Goal: Information Seeking & Learning: Learn about a topic

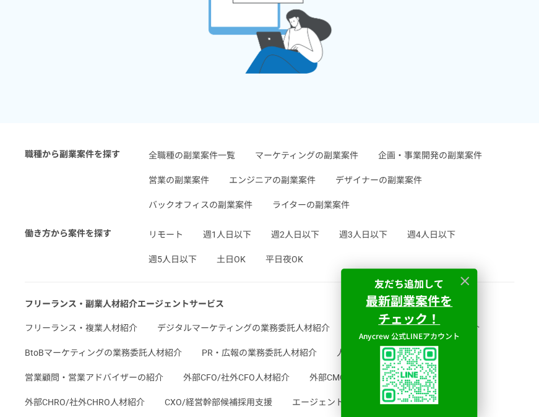
scroll to position [4656, 0]
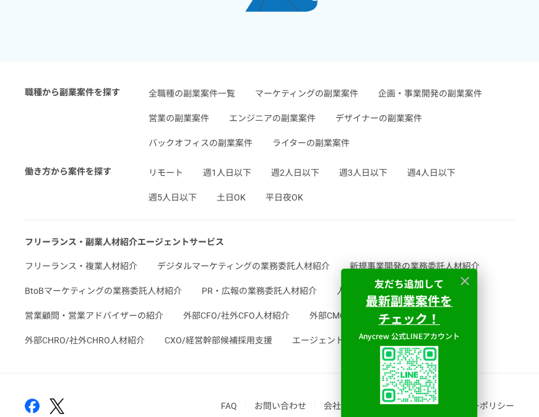
click at [233, 194] on link "土日OK" at bounding box center [231, 197] width 29 height 10
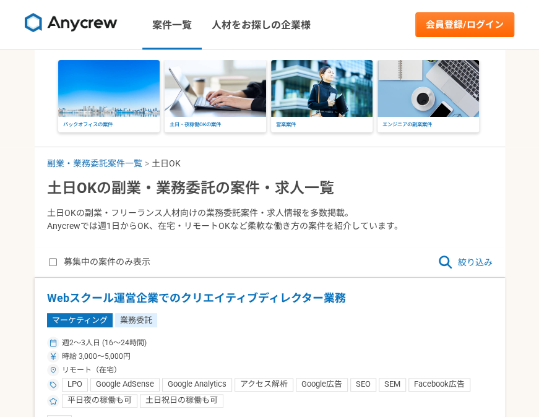
click at [481, 262] on span "絞り込み" at bounding box center [465, 262] width 54 height 15
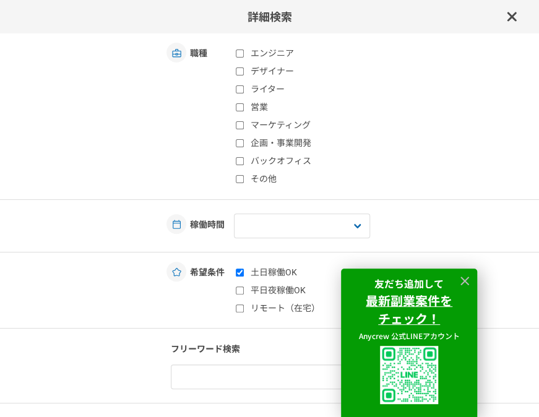
click at [236, 309] on input "リモート（在宅）" at bounding box center [240, 309] width 8 height 8
checkbox input "true"
click at [266, 222] on select "週1人日（8時間）以下 週2人日（16時間）以下 週3人日（24時間）以下 週4人日（32時間）以下 週5人日（40時間）以下" at bounding box center [302, 226] width 136 height 25
click at [410, 223] on div "稼働時間 週1人日（8時間）以下 週2人日（16時間）以下 週3人日（24時間）以下 週4人日（32時間）以下 週5人日（40時間）以下" at bounding box center [277, 226] width 524 height 25
click at [236, 156] on label "バックオフィス" at bounding box center [309, 161] width 147 height 13
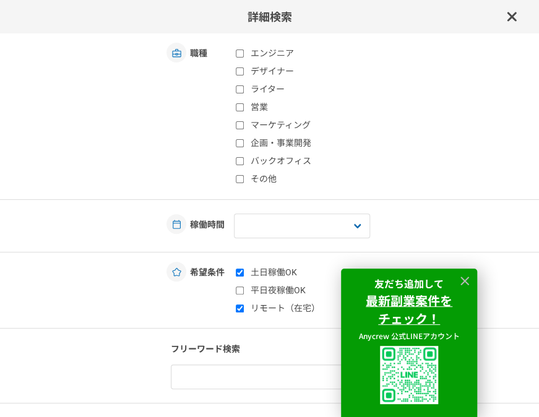
click at [236, 157] on input "バックオフィス" at bounding box center [240, 161] width 8 height 8
click at [236, 158] on input "バックオフィス" at bounding box center [240, 161] width 8 height 8
checkbox input "false"
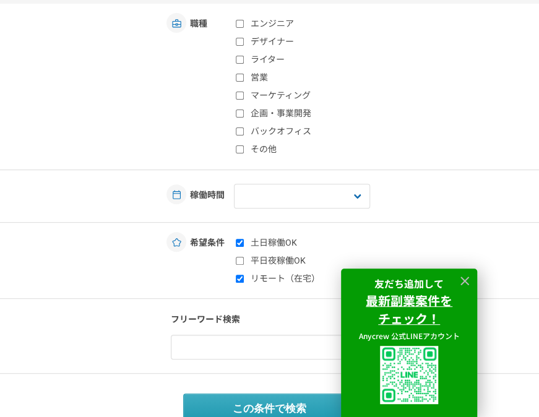
scroll to position [45, 0]
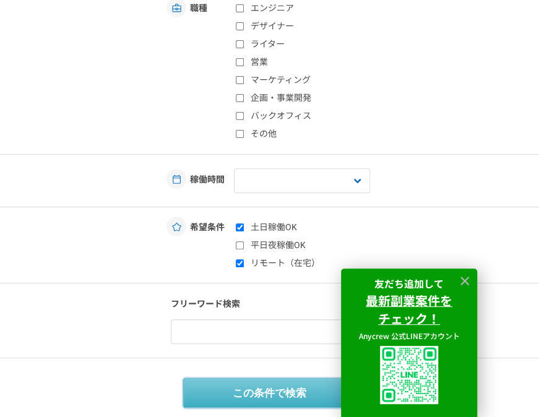
click at [214, 393] on button "この条件で検索" at bounding box center [269, 393] width 173 height 30
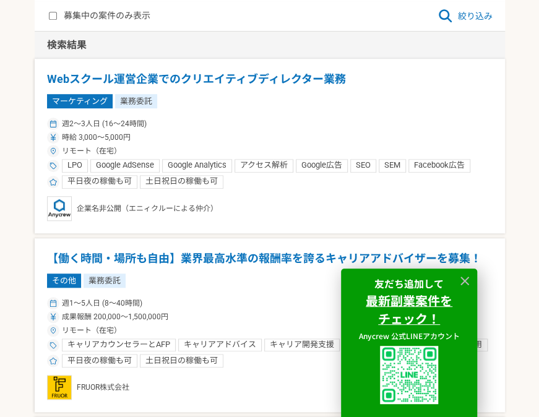
scroll to position [248, 0]
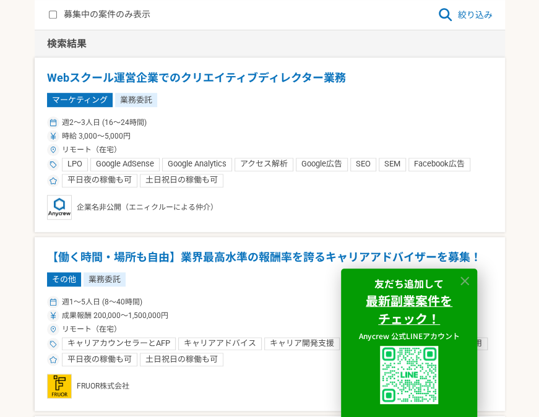
click at [463, 282] on icon at bounding box center [464, 281] width 9 height 9
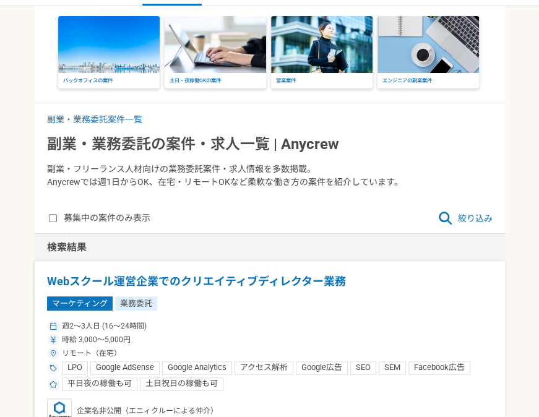
scroll to position [0, 0]
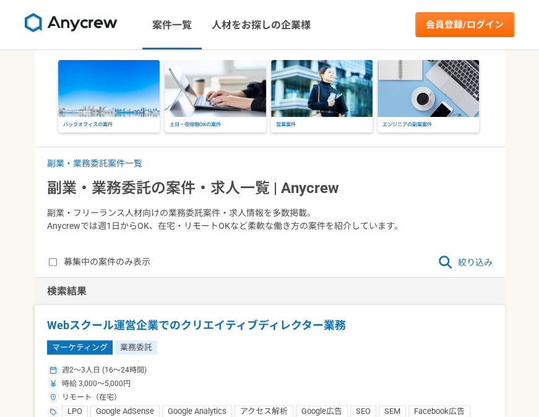
click at [475, 260] on span "絞り込み" at bounding box center [465, 262] width 54 height 15
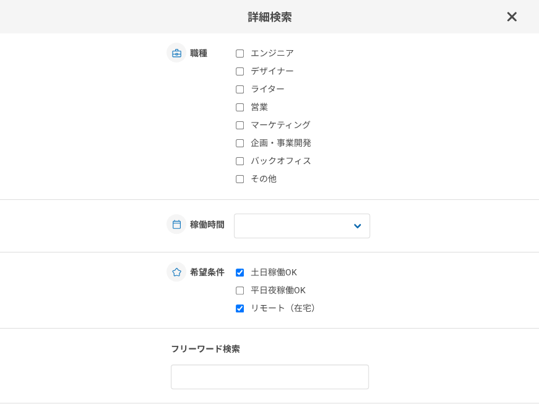
click at [236, 163] on input "バックオフィス" at bounding box center [240, 161] width 8 height 8
checkbox input "true"
click at [236, 181] on input "その他" at bounding box center [240, 179] width 8 height 8
checkbox input "true"
click at [303, 228] on select "週1人日（8時間）以下 週2人日（16時間）以下 週3人日（24時間）以下 週4人日（32時間）以下 週5人日（40時間）以下" at bounding box center [302, 226] width 136 height 25
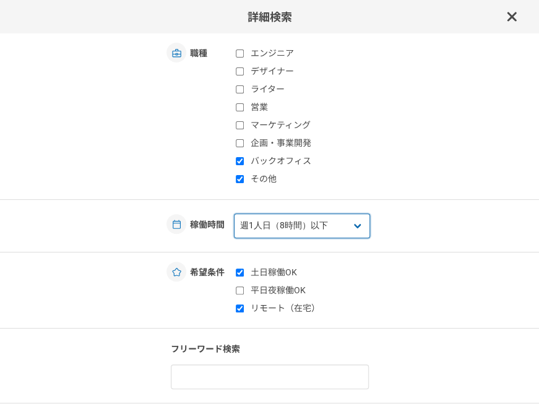
click at [234, 214] on select "週1人日（8時間）以下 週2人日（16時間）以下 週3人日（24時間）以下 週4人日（32時間）以下 週5人日（40時間）以下" at bounding box center [302, 226] width 136 height 25
drag, startPoint x: 357, startPoint y: 227, endPoint x: 353, endPoint y: 239, distance: 12.5
click at [357, 227] on select "週1人日（8時間）以下 週2人日（16時間）以下 週3人日（24時間）以下 週4人日（32時間）以下 週5人日（40時間）以下" at bounding box center [302, 226] width 136 height 25
select select "2"
click at [234, 214] on select "週1人日（8時間）以下 週2人日（16時間）以下 週3人日（24時間）以下 週4人日（32時間）以下 週5人日（40時間）以下" at bounding box center [302, 226] width 136 height 25
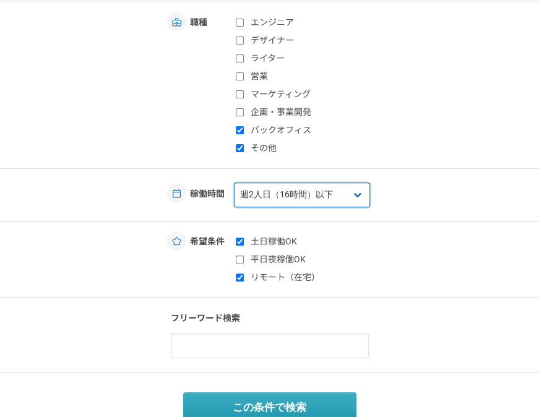
scroll to position [45, 0]
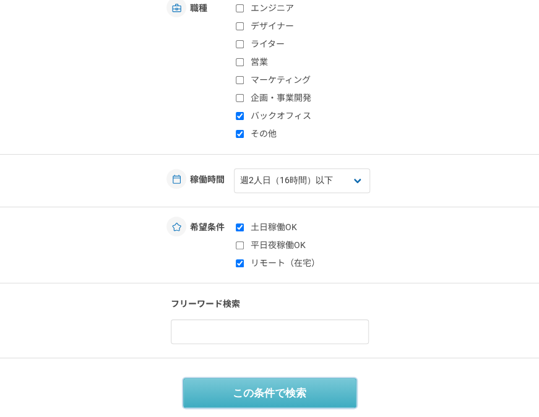
click at [259, 396] on button "この条件で検索" at bounding box center [269, 393] width 173 height 30
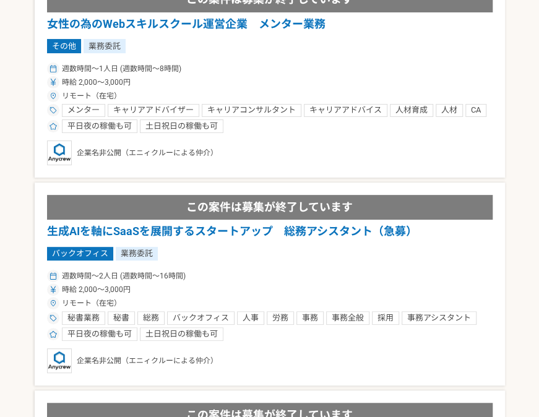
scroll to position [1733, 0]
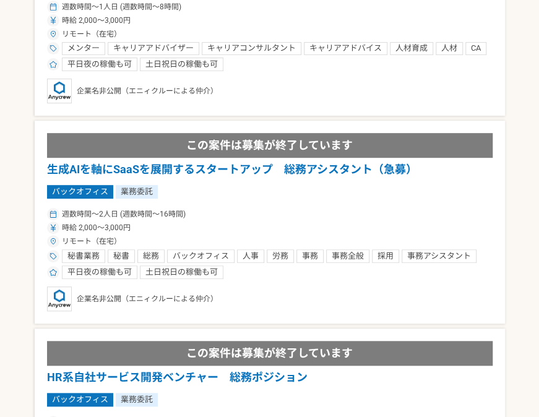
click at [241, 165] on h1 "生成AIを軸にSaaSを展開するスタートアップ　総務アシスタント（急募）" at bounding box center [270, 170] width 446 height 16
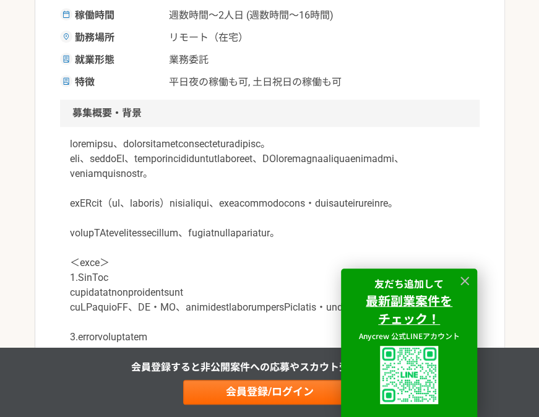
scroll to position [371, 0]
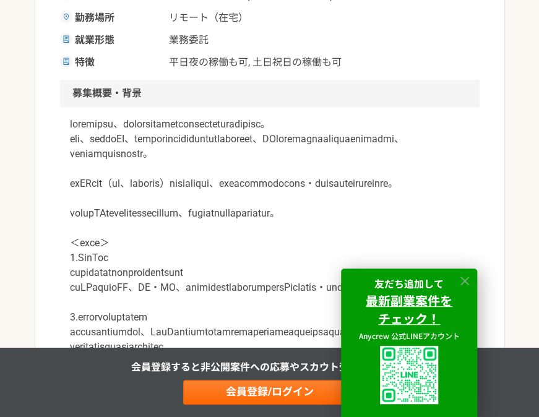
click at [461, 279] on icon at bounding box center [465, 281] width 14 height 14
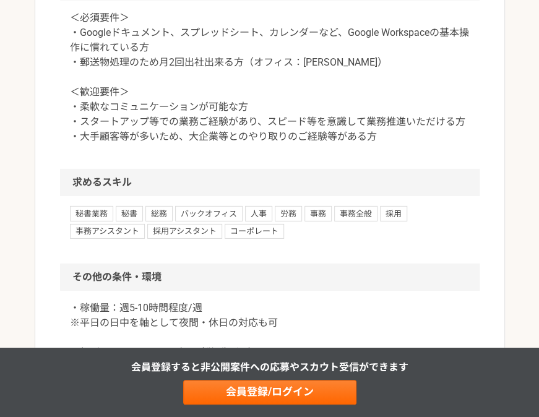
scroll to position [1238, 0]
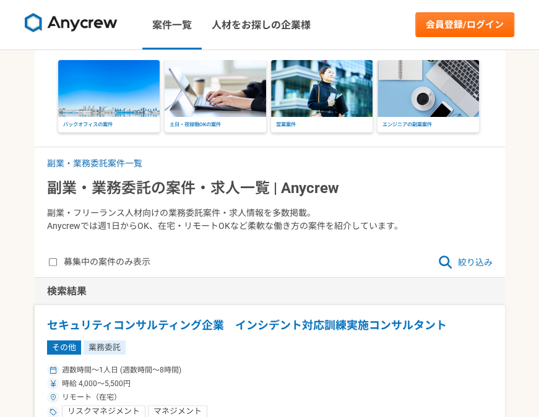
click at [50, 261] on input "募集中の案件のみ表示" at bounding box center [53, 262] width 8 height 8
checkbox input "true"
click at [477, 266] on span "絞り込み" at bounding box center [465, 262] width 54 height 15
select select "2"
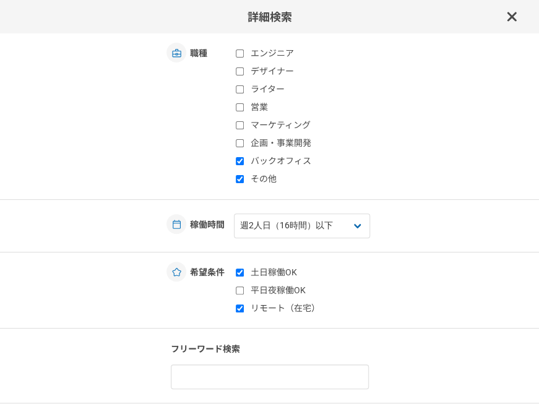
click at [236, 120] on label "マーケティング" at bounding box center [309, 125] width 147 height 13
click at [236, 121] on input "マーケティング" at bounding box center [240, 125] width 8 height 8
checkbox input "true"
click at [238, 141] on input "企画・事業開発" at bounding box center [240, 143] width 8 height 8
checkbox input "true"
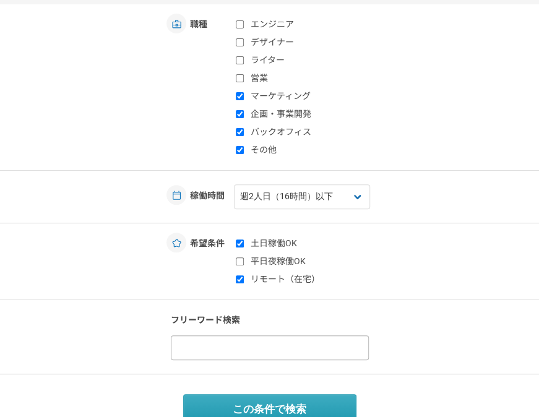
scroll to position [45, 0]
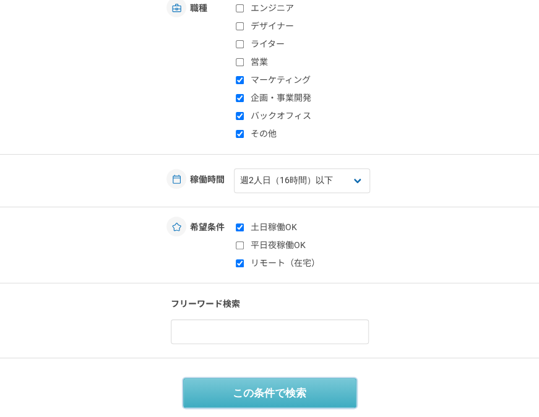
click at [231, 399] on button "この条件で検索" at bounding box center [269, 393] width 173 height 30
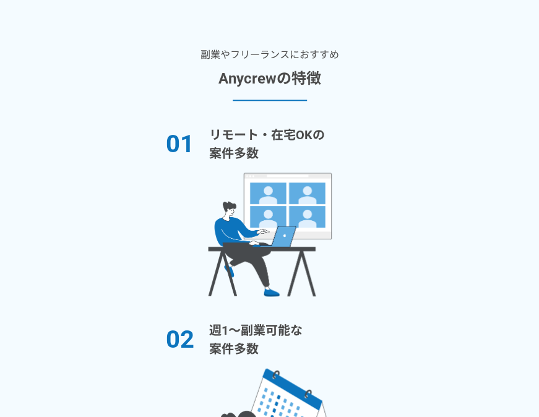
scroll to position [2290, 0]
